Goal: Task Accomplishment & Management: Complete application form

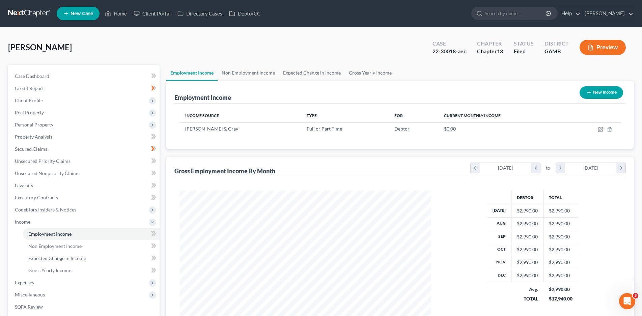
scroll to position [125, 265]
click at [117, 14] on link "Home" at bounding box center [116, 13] width 29 height 12
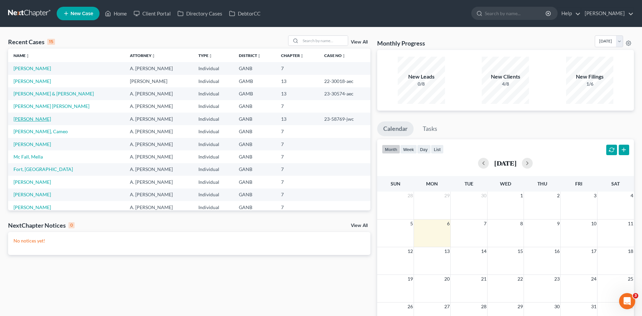
click at [30, 117] on link "[PERSON_NAME]" at bounding box center [31, 119] width 37 height 6
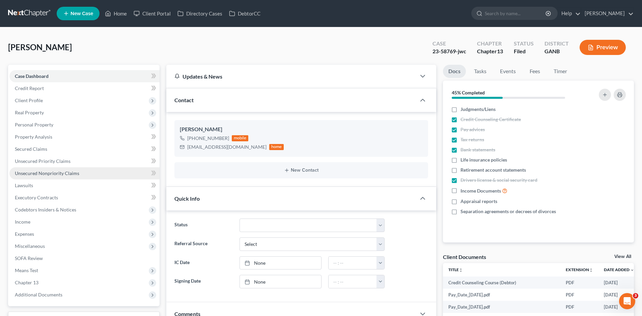
click at [47, 171] on span "Unsecured Nonpriority Claims" at bounding box center [47, 173] width 64 height 6
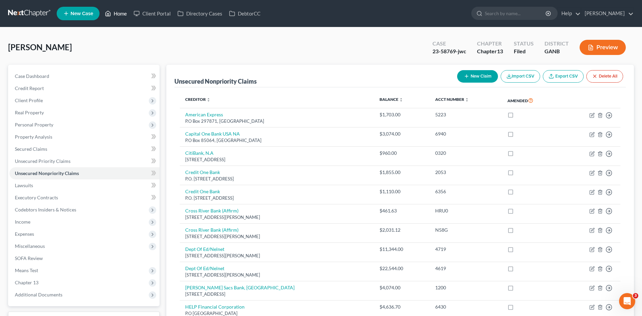
click at [119, 15] on link "Home" at bounding box center [116, 13] width 29 height 12
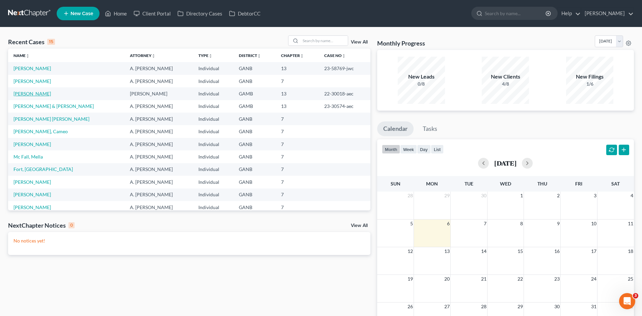
click at [39, 95] on link "[PERSON_NAME]" at bounding box center [31, 94] width 37 height 6
select select "1"
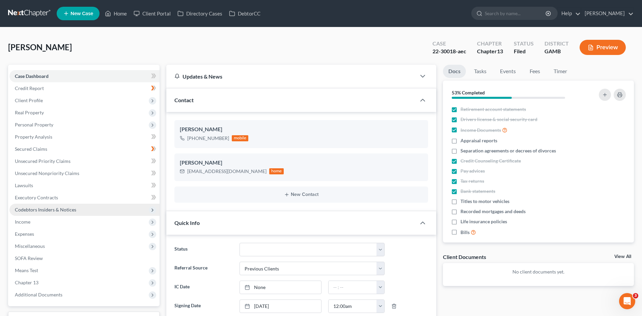
click at [28, 208] on span "Codebtors Insiders & Notices" at bounding box center [45, 210] width 61 height 6
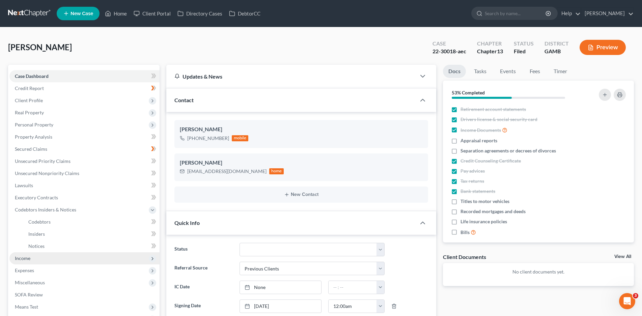
click at [15, 257] on span "Income" at bounding box center [23, 258] width 16 height 6
drag, startPoint x: 32, startPoint y: 284, endPoint x: 190, endPoint y: 136, distance: 216.4
click at [32, 284] on span "Expenses" at bounding box center [24, 283] width 19 height 6
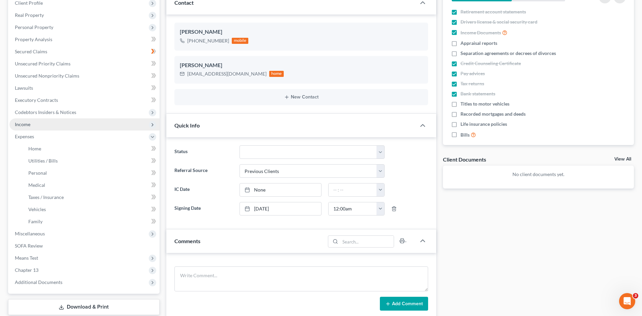
scroll to position [101, 0]
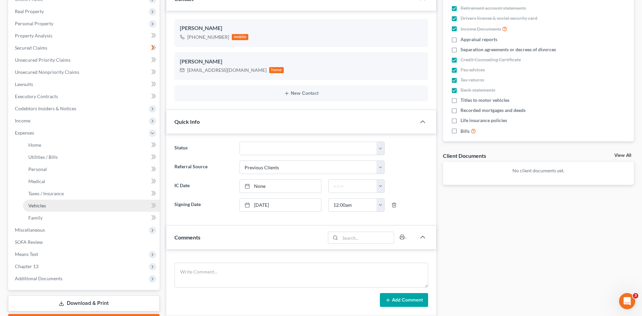
click at [41, 203] on span "Vehicles" at bounding box center [37, 206] width 18 height 6
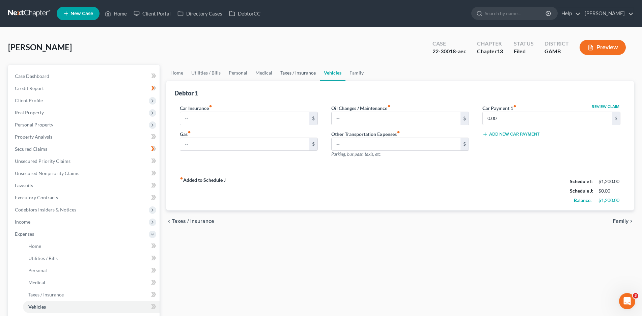
type input "200.00"
type input "150.00"
type input "25.00"
click at [240, 73] on link "Personal" at bounding box center [238, 73] width 27 height 16
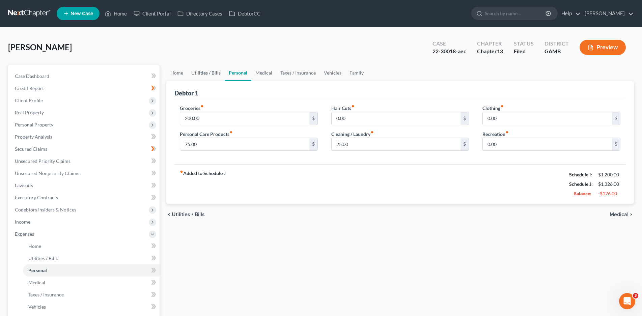
click at [207, 76] on link "Utilities / Bills" at bounding box center [205, 73] width 37 height 16
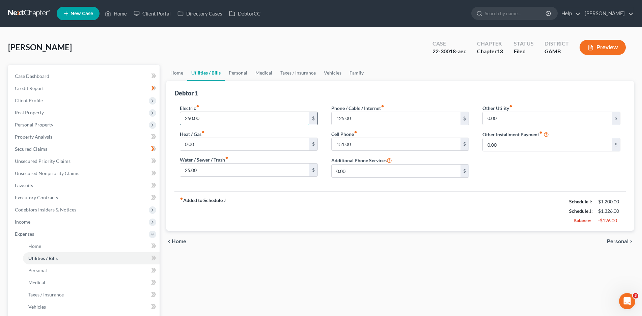
click at [196, 118] on input "250.00" at bounding box center [244, 118] width 129 height 13
type input "125.00"
drag, startPoint x: 347, startPoint y: 145, endPoint x: 359, endPoint y: 146, distance: 12.6
click at [347, 145] on input "151.00" at bounding box center [396, 144] width 129 height 13
type input "125.00"
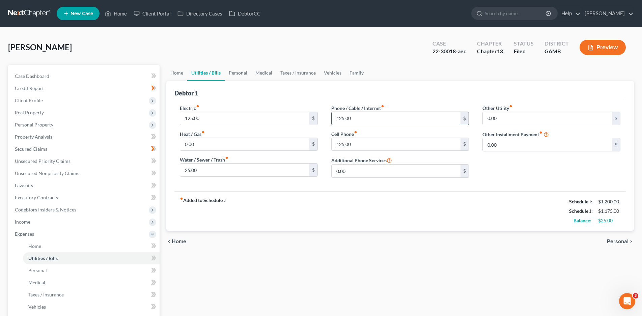
drag, startPoint x: 349, startPoint y: 119, endPoint x: 355, endPoint y: 123, distance: 7.6
click at [349, 120] on input "125.00" at bounding box center [396, 118] width 129 height 13
type input "100.00"
click at [239, 72] on link "Personal" at bounding box center [238, 73] width 27 height 16
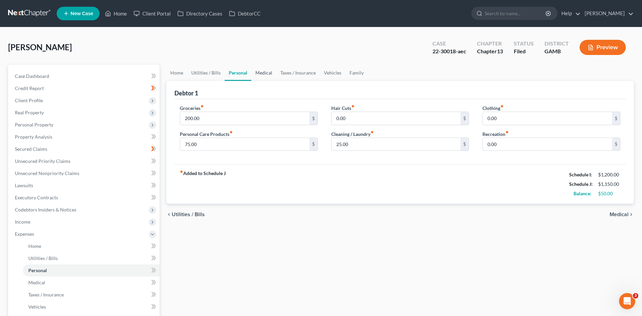
click at [265, 73] on link "Medical" at bounding box center [263, 73] width 25 height 16
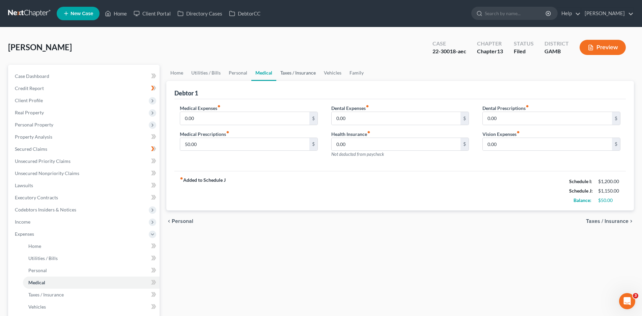
click at [304, 73] on link "Taxes / Insurance" at bounding box center [298, 73] width 44 height 16
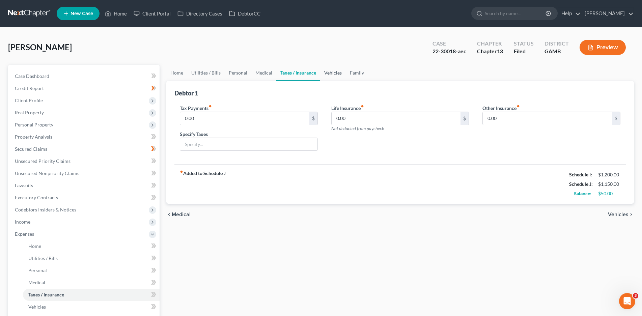
click at [341, 71] on link "Vehicles" at bounding box center [333, 73] width 26 height 16
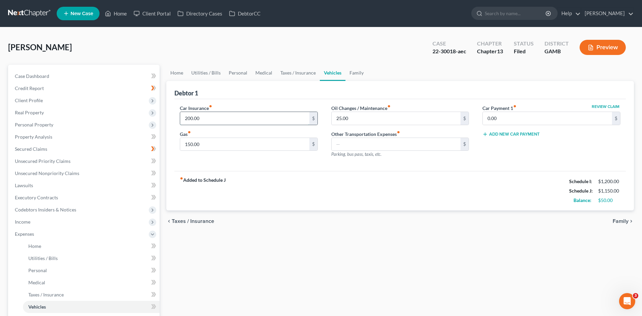
click at [197, 118] on input "200.00" at bounding box center [244, 118] width 129 height 13
type input "150.00"
click at [193, 144] on input "150.00" at bounding box center [244, 144] width 129 height 13
type input "100.00"
click at [265, 75] on link "Medical" at bounding box center [263, 73] width 25 height 16
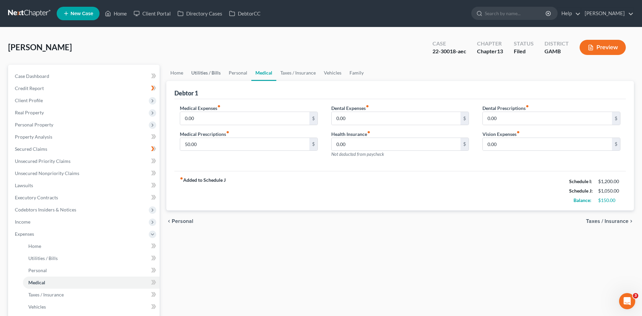
click at [202, 72] on link "Utilities / Bills" at bounding box center [205, 73] width 37 height 16
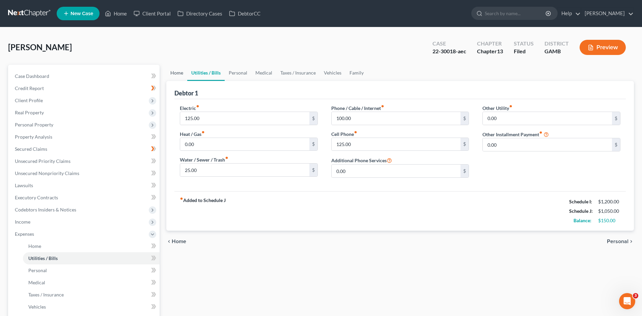
click at [178, 71] on link "Home" at bounding box center [176, 73] width 21 height 16
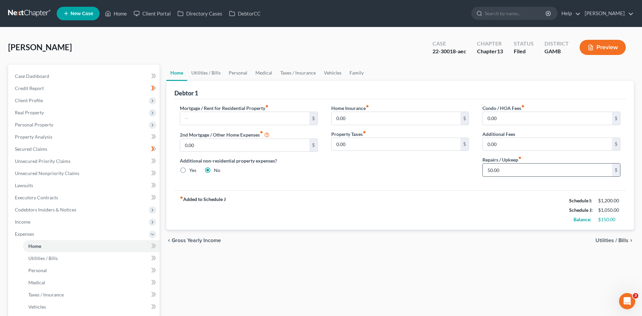
click at [490, 172] on input "50.00" at bounding box center [547, 170] width 129 height 13
type input "0.00"
click at [245, 70] on link "Personal" at bounding box center [238, 73] width 27 height 16
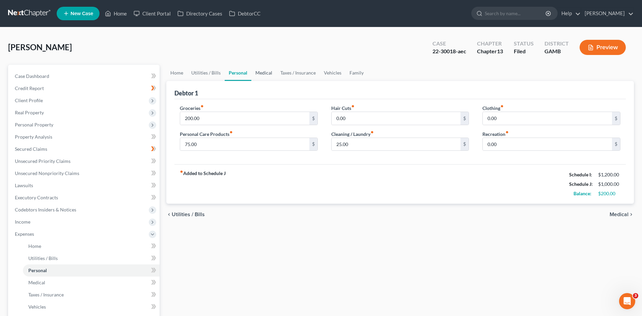
click at [269, 71] on link "Medical" at bounding box center [263, 73] width 25 height 16
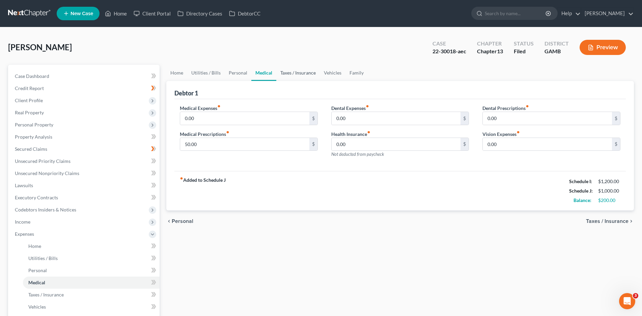
click at [300, 75] on link "Taxes / Insurance" at bounding box center [298, 73] width 44 height 16
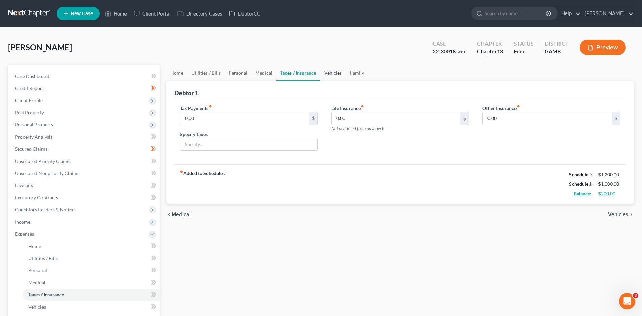
click at [337, 69] on link "Vehicles" at bounding box center [333, 73] width 26 height 16
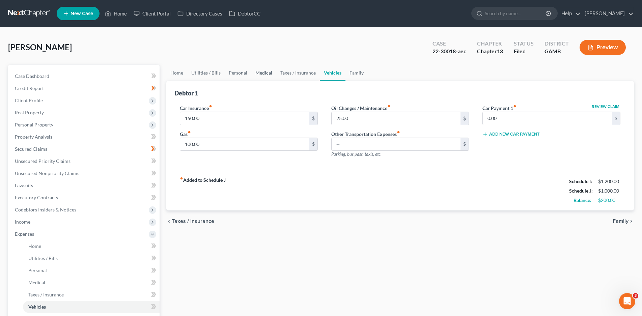
click at [260, 71] on link "Medical" at bounding box center [263, 73] width 25 height 16
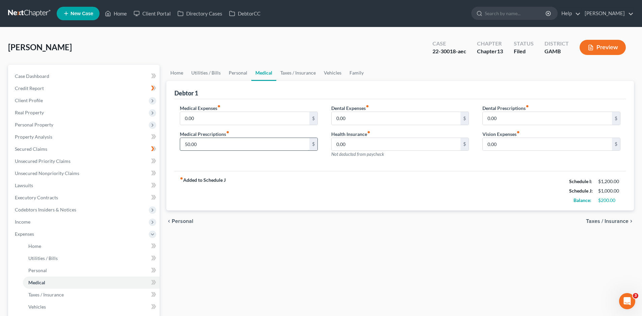
click at [193, 147] on input "50.00" at bounding box center [244, 144] width 129 height 13
type input "0.00"
click at [300, 73] on link "Taxes / Insurance" at bounding box center [298, 73] width 44 height 16
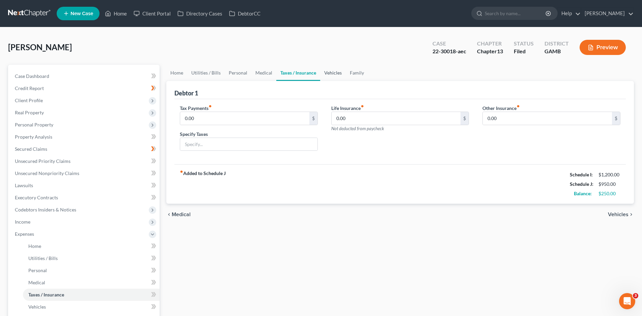
click at [338, 68] on link "Vehicles" at bounding box center [333, 73] width 26 height 16
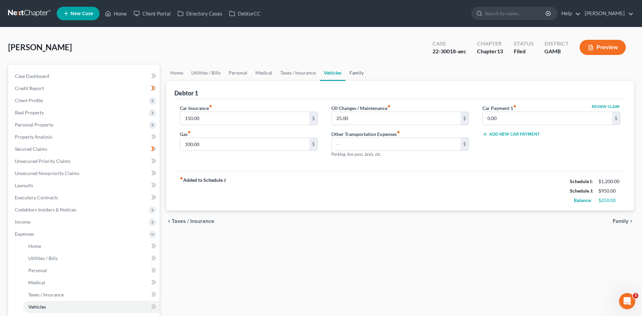
click at [357, 72] on link "Family" at bounding box center [356, 73] width 22 height 16
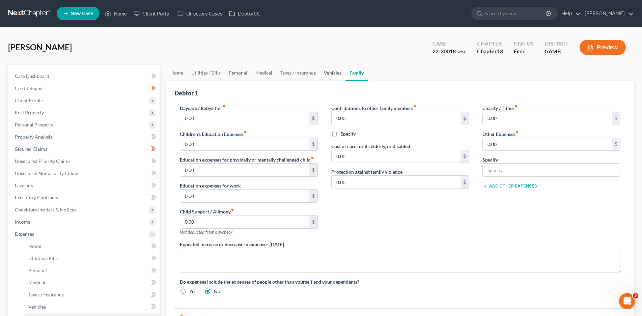
click at [327, 72] on link "Vehicles" at bounding box center [333, 73] width 26 height 16
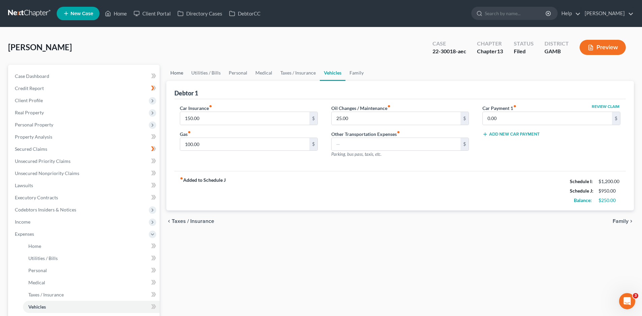
click at [173, 74] on link "Home" at bounding box center [176, 73] width 21 height 16
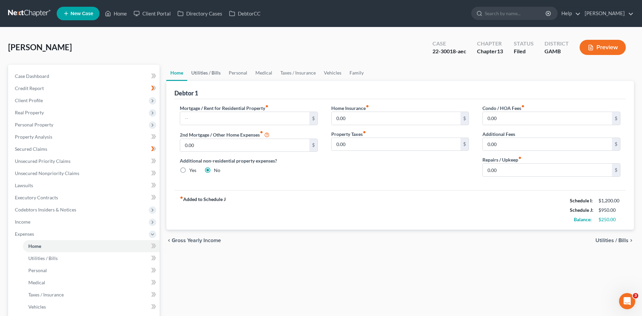
click at [206, 72] on link "Utilities / Bills" at bounding box center [205, 73] width 37 height 16
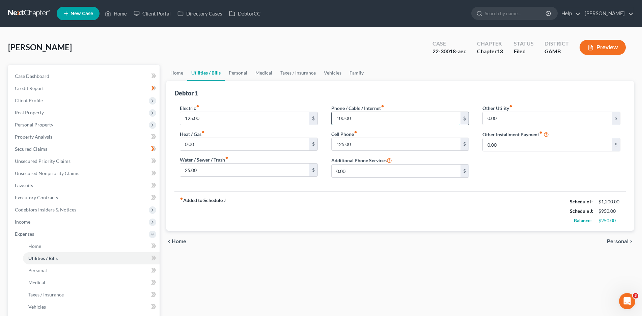
click at [349, 120] on input "100.00" at bounding box center [396, 118] width 129 height 13
click at [237, 72] on link "Personal" at bounding box center [238, 73] width 27 height 16
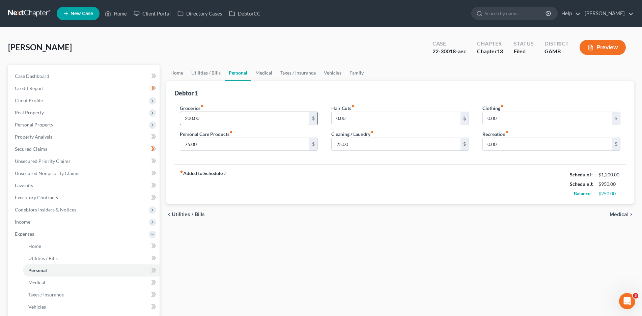
click at [195, 120] on input "200.00" at bounding box center [244, 118] width 129 height 13
type input "150.00"
click at [342, 145] on input "25.00" at bounding box center [396, 144] width 129 height 13
click at [194, 146] on input "75.00" at bounding box center [244, 144] width 129 height 13
type input "50.00"
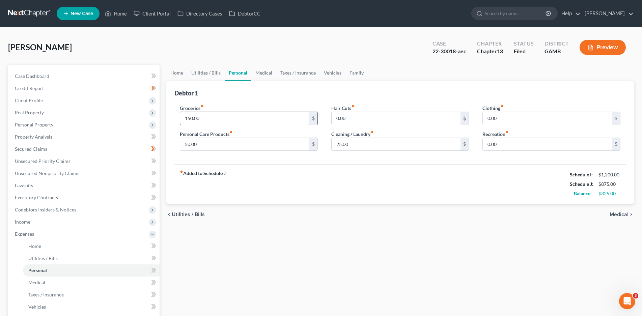
click at [194, 118] on input "150.00" at bounding box center [244, 118] width 129 height 13
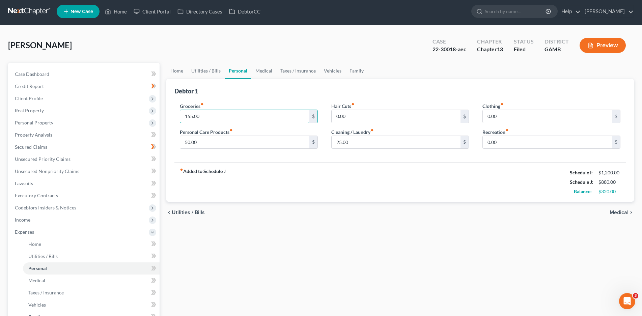
scroll to position [140, 0]
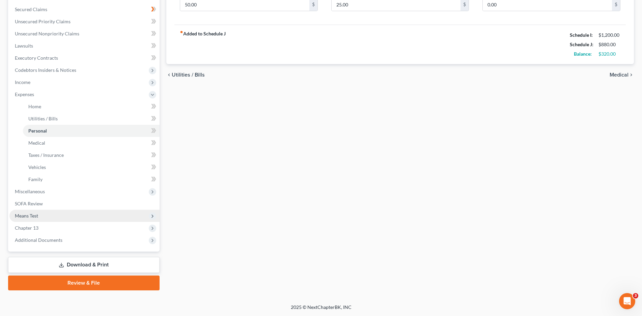
type input "155.00"
click at [33, 215] on span "Means Test" at bounding box center [26, 216] width 23 height 6
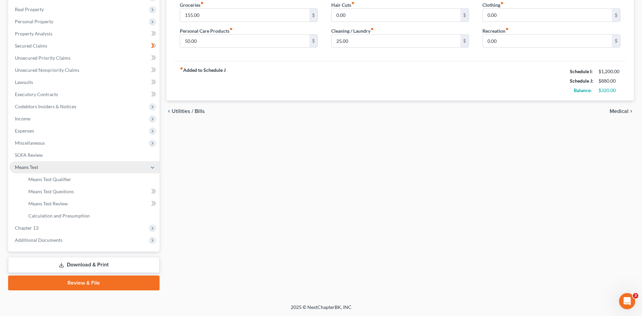
scroll to position [103, 0]
click at [92, 259] on link "Download & Print" at bounding box center [83, 265] width 151 height 16
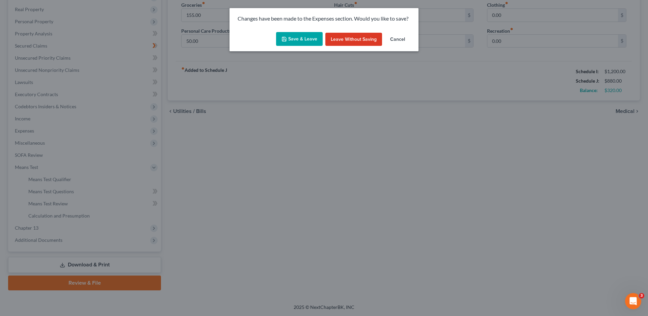
click at [296, 40] on button "Save & Leave" at bounding box center [299, 39] width 47 height 14
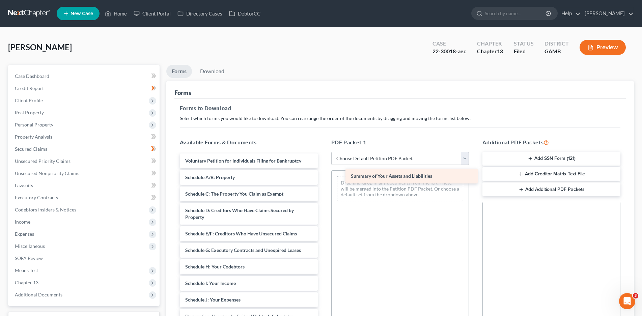
drag, startPoint x: 227, startPoint y: 178, endPoint x: 393, endPoint y: 177, distance: 165.9
click at [323, 177] on div "Summary of Your Assets and Liabilities Voluntary Petition for Individuals Filin…" at bounding box center [248, 294] width 149 height 283
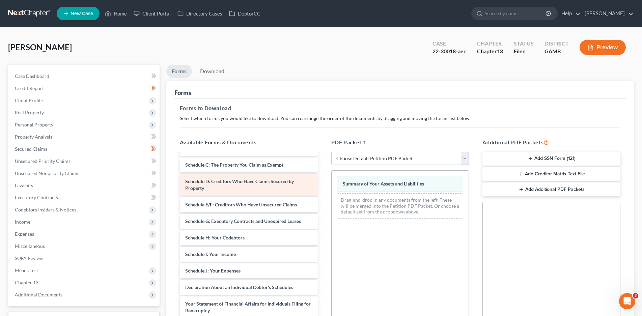
scroll to position [67, 0]
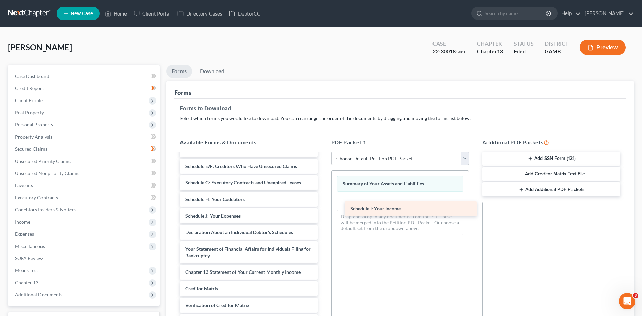
drag, startPoint x: 224, startPoint y: 216, endPoint x: 393, endPoint y: 208, distance: 169.8
click at [323, 208] on div "Schedule I: Your Income Voluntary Petition for Individuals Filing for Bankruptc…" at bounding box center [248, 219] width 149 height 266
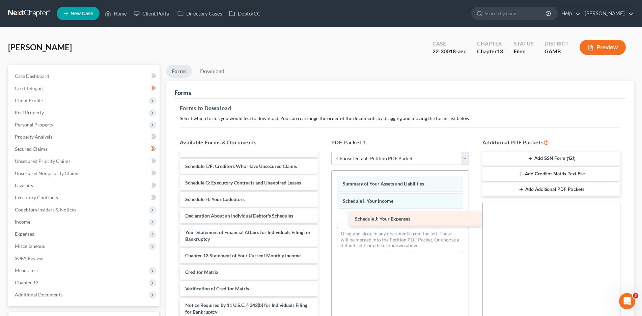
drag, startPoint x: 226, startPoint y: 217, endPoint x: 395, endPoint y: 220, distance: 169.7
click at [323, 220] on div "Schedule J: Your Expenses Voluntary Petition for Individuals Filing for Bankrup…" at bounding box center [248, 211] width 149 height 250
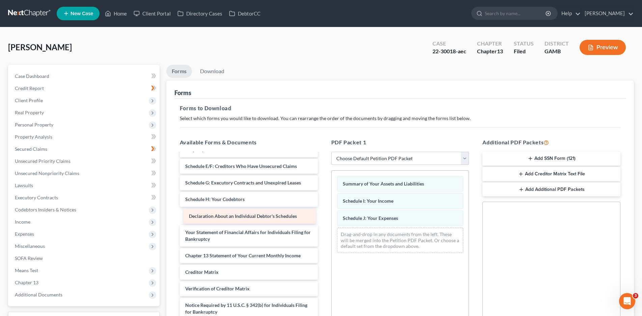
scroll to position [51, 0]
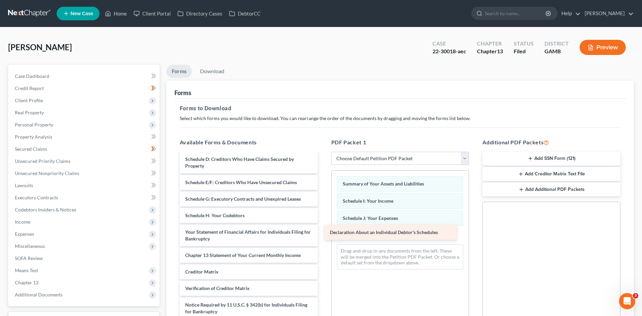
drag, startPoint x: 236, startPoint y: 215, endPoint x: 380, endPoint y: 231, distance: 145.6
click at [323, 231] on div "Declaration About an Individual Debtor's Schedules Voluntary Petition for Indiv…" at bounding box center [248, 218] width 149 height 233
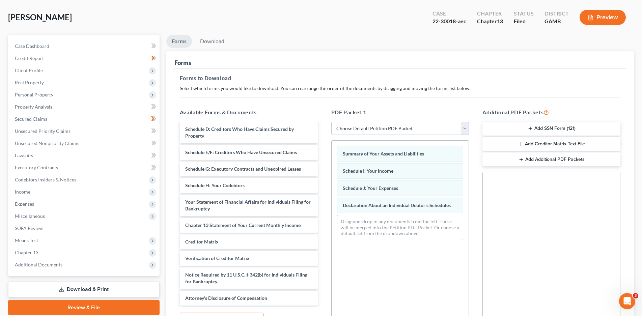
scroll to position [101, 0]
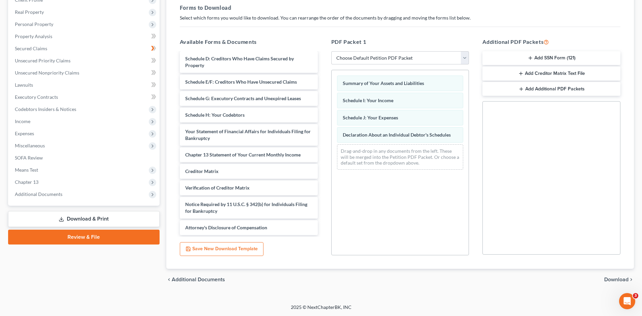
click at [613, 278] on span "Download" at bounding box center [616, 279] width 24 height 5
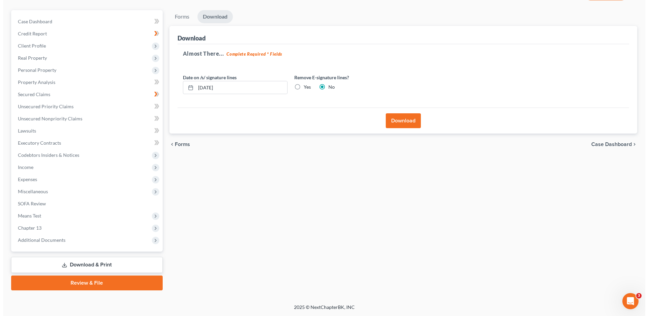
scroll to position [55, 0]
click at [394, 120] on button "Download" at bounding box center [399, 120] width 35 height 15
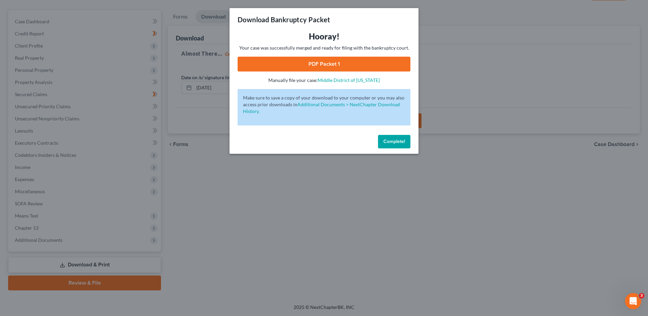
click at [331, 66] on link "PDF Packet 1" at bounding box center [323, 64] width 173 height 15
